Goal: Task Accomplishment & Management: Manage account settings

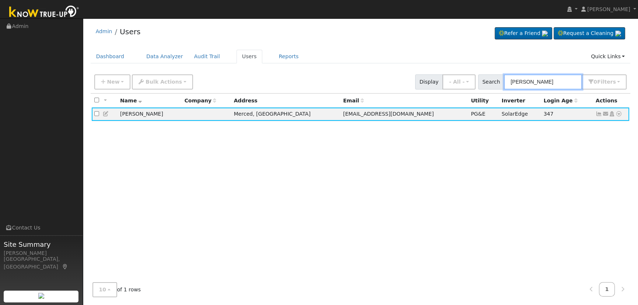
click at [577, 79] on input "[PERSON_NAME]" at bounding box center [543, 81] width 78 height 15
drag, startPoint x: 566, startPoint y: 83, endPoint x: 412, endPoint y: 68, distance: 155.1
click at [412, 68] on div "Admin Users Refer a Friend Request a Cleaning" at bounding box center [361, 162] width 548 height 281
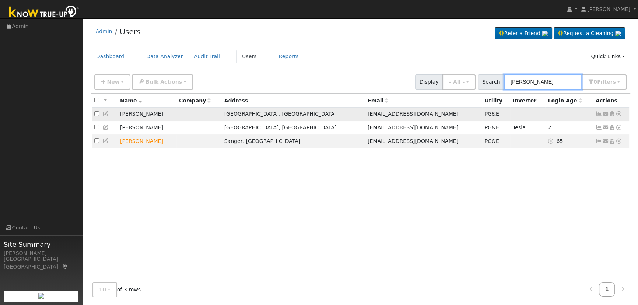
type input "[PERSON_NAME]"
click at [600, 113] on icon at bounding box center [599, 113] width 7 height 5
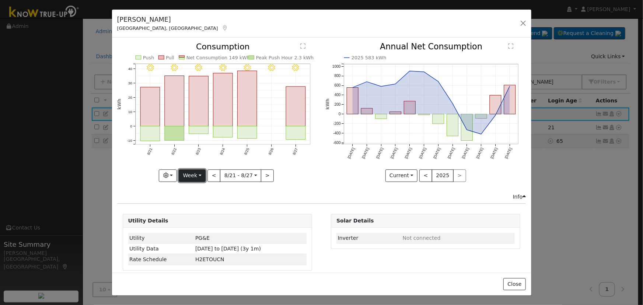
click at [199, 172] on button "Week" at bounding box center [192, 175] width 27 height 13
click at [203, 189] on link "Day" at bounding box center [204, 190] width 51 height 10
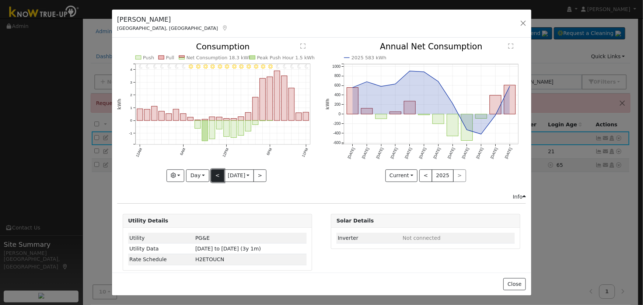
click at [211, 172] on button "<" at bounding box center [217, 175] width 13 height 13
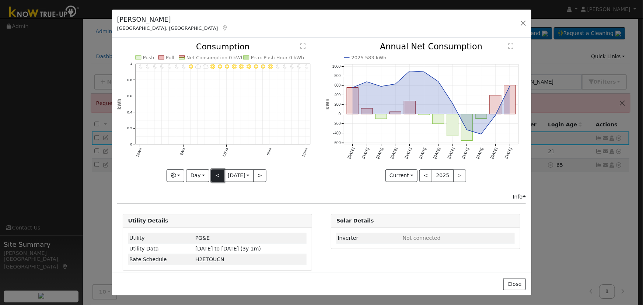
click at [211, 172] on button "<" at bounding box center [217, 175] width 13 height 13
type input "[DATE]"
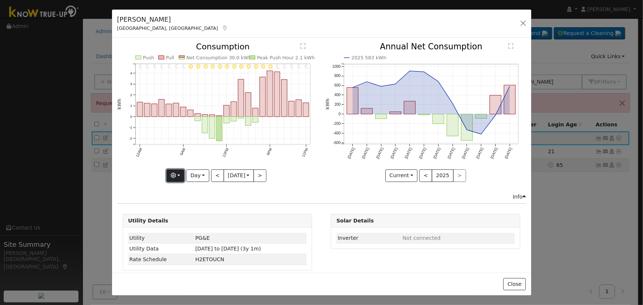
click at [172, 173] on icon "button" at bounding box center [173, 175] width 5 height 5
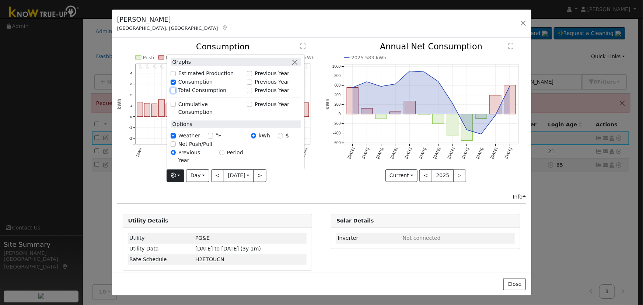
click at [171, 93] on input "Total Consumption" at bounding box center [173, 90] width 5 height 5
checkbox input "true"
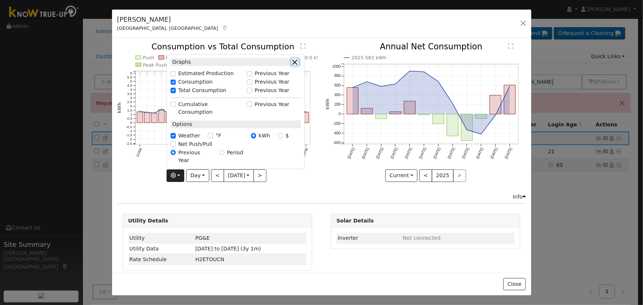
click at [294, 66] on button "button" at bounding box center [295, 62] width 8 height 8
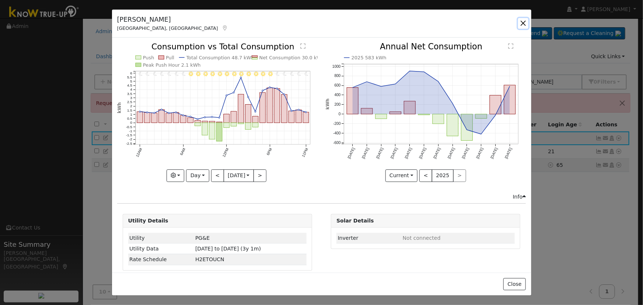
click at [522, 21] on button "button" at bounding box center [523, 23] width 10 height 10
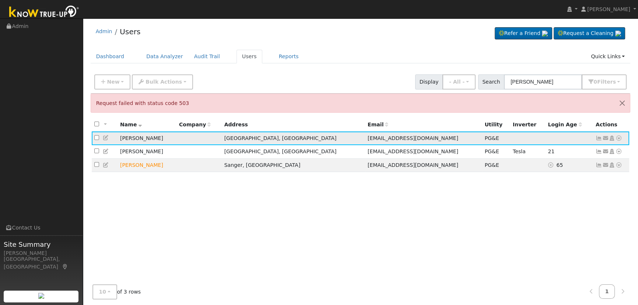
click at [106, 137] on icon at bounding box center [106, 137] width 7 height 5
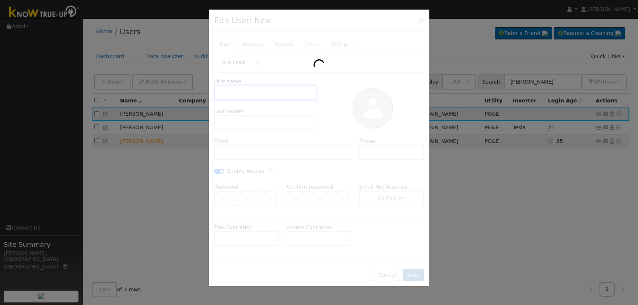
type input "[DATE]"
type input "[PERSON_NAME]"
type input "[EMAIL_ADDRESS][DOMAIN_NAME]"
type input "[PHONE_NUMBER]"
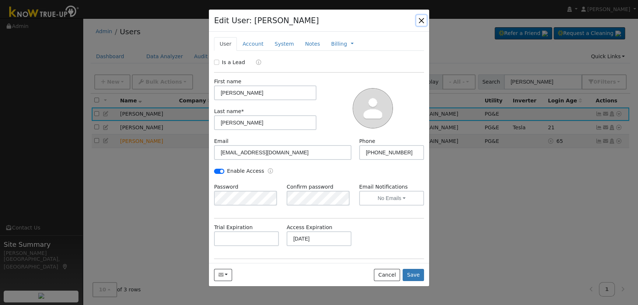
click at [423, 19] on button "button" at bounding box center [421, 20] width 10 height 10
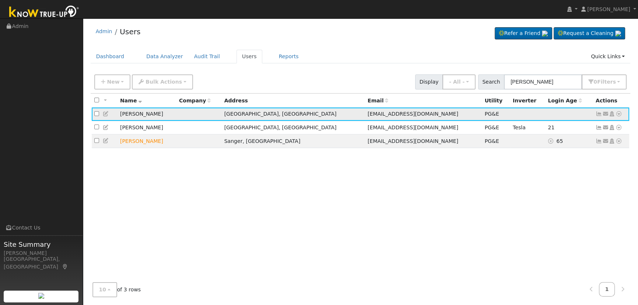
click at [604, 112] on icon at bounding box center [605, 113] width 7 height 5
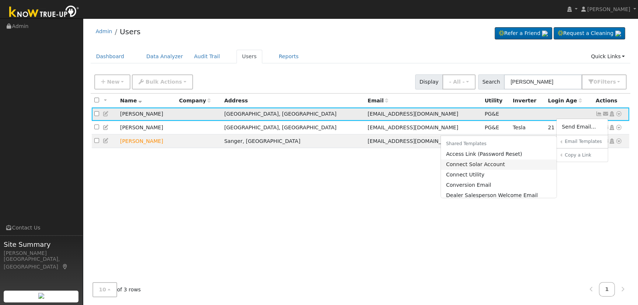
click at [504, 167] on link "Connect Solar Account" at bounding box center [499, 165] width 116 height 10
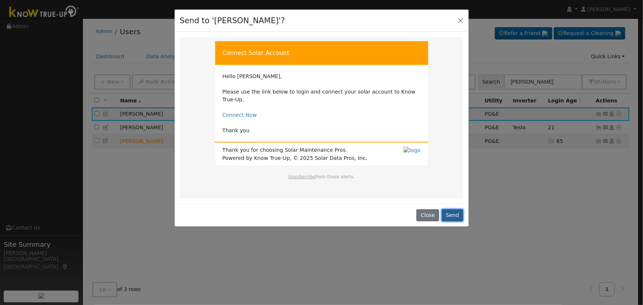
click at [453, 209] on button "Send" at bounding box center [453, 215] width 22 height 13
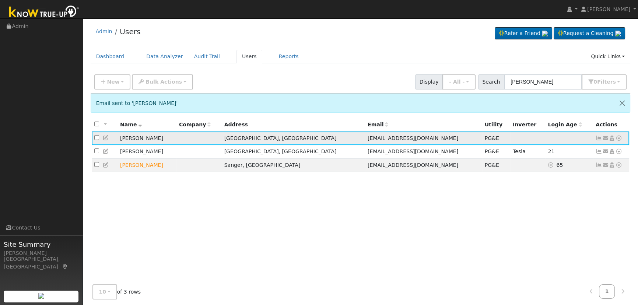
click at [105, 139] on icon at bounding box center [106, 137] width 7 height 5
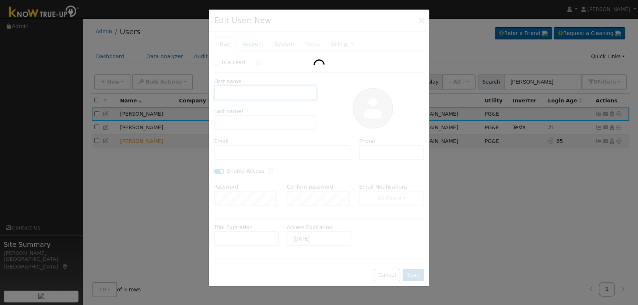
type input "[PERSON_NAME]"
type input "[EMAIL_ADDRESS][DOMAIN_NAME]"
type input "[PHONE_NUMBER]"
checkbox input "true"
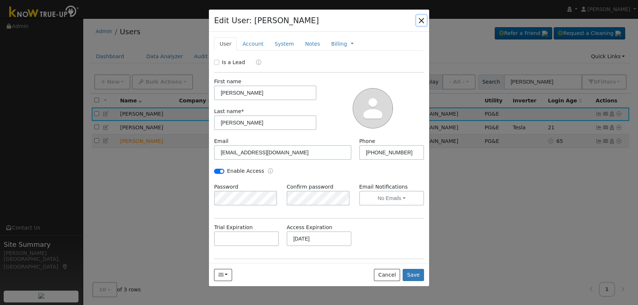
click at [420, 18] on button "button" at bounding box center [421, 20] width 10 height 10
